Goal: Use online tool/utility: Utilize a website feature to perform a specific function

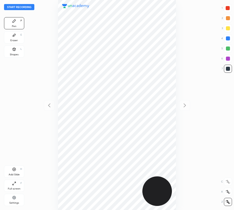
scroll to position [210, 153]
click at [28, 8] on button "Start recording" at bounding box center [19, 7] width 30 height 6
click at [230, 10] on div at bounding box center [228, 8] width 8 height 8
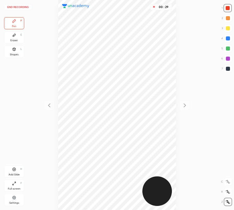
drag, startPoint x: 228, startPoint y: 37, endPoint x: 176, endPoint y: 54, distance: 54.5
click at [228, 38] on div at bounding box center [228, 38] width 4 height 4
click at [232, 44] on div "End recording 1 2 3 4 5 6 7 R O A L C X Z Erase all C X Z Pen P Eraser E Shapes…" at bounding box center [117, 105] width 234 height 210
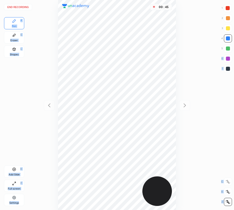
click at [228, 47] on div at bounding box center [228, 48] width 4 height 4
click at [229, 57] on div at bounding box center [228, 59] width 8 height 8
click at [11, 171] on div "Add Slide H" at bounding box center [14, 171] width 20 height 12
click at [47, 105] on icon at bounding box center [49, 105] width 6 height 6
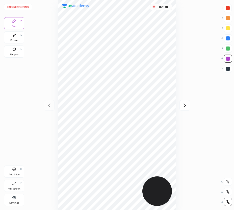
click at [227, 39] on div at bounding box center [228, 38] width 4 height 4
click at [229, 7] on div at bounding box center [228, 8] width 8 height 8
click at [17, 8] on button "End recording" at bounding box center [18, 7] width 28 height 6
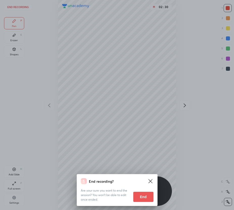
click at [142, 196] on button "End" at bounding box center [143, 197] width 20 height 10
